Goal: Information Seeking & Learning: Learn about a topic

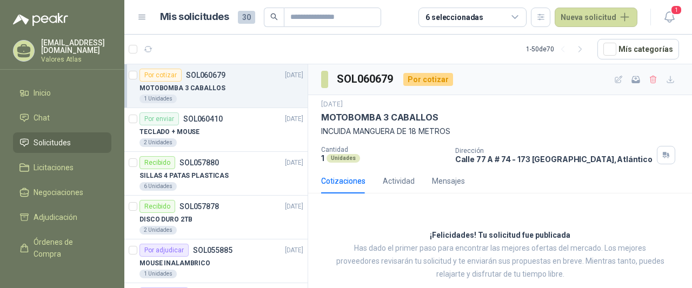
click at [218, 85] on div "MOTOBOMBA 3 CABALLOS" at bounding box center [221, 88] width 164 height 13
